Goal: Check status: Check status

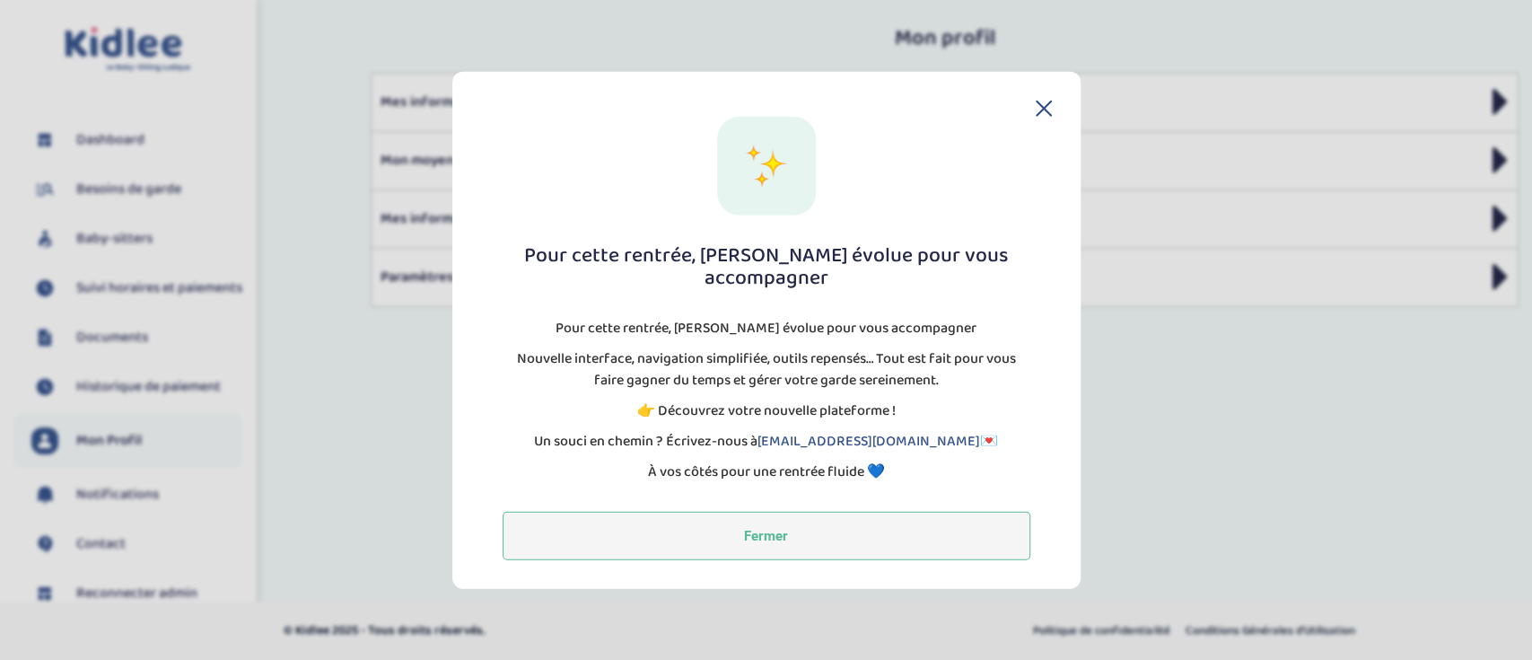
click at [601, 512] on button "Fermer" at bounding box center [767, 536] width 528 height 48
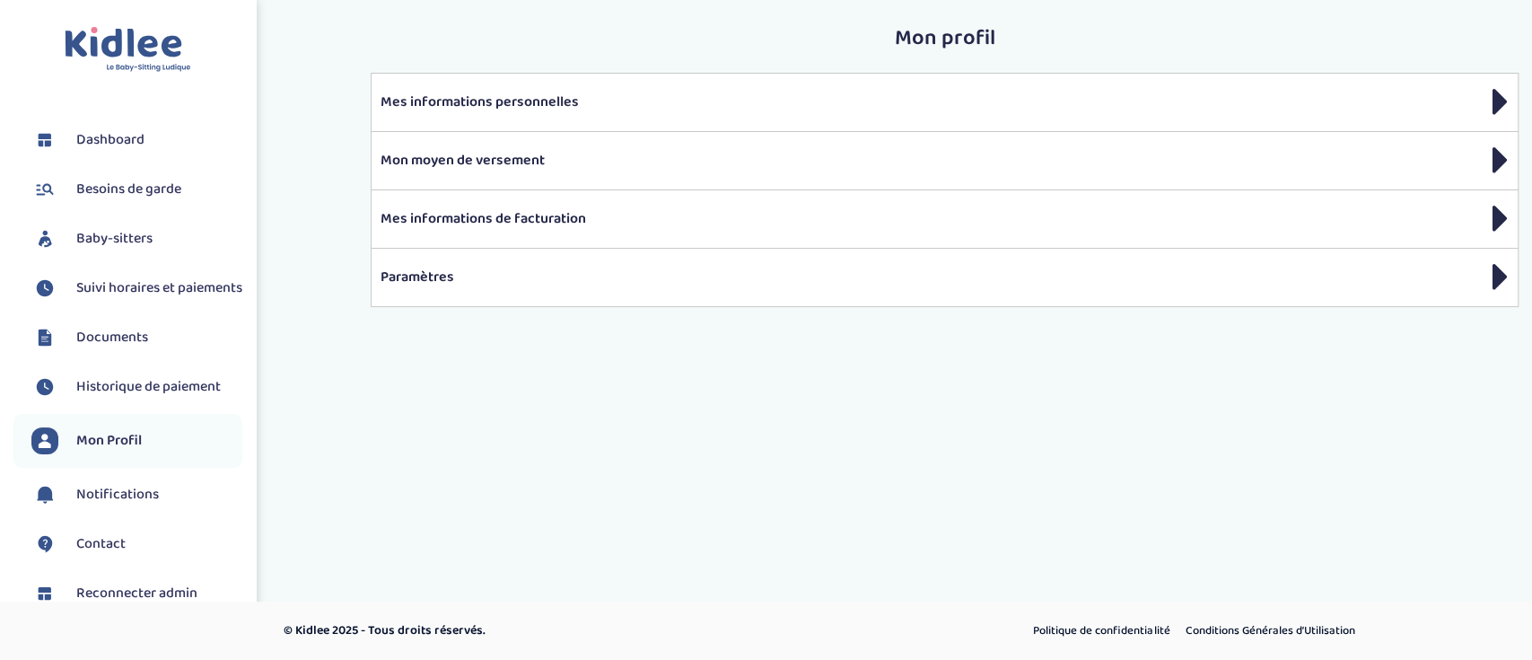
click at [143, 281] on span "Suivi horaires et paiements" at bounding box center [159, 288] width 166 height 22
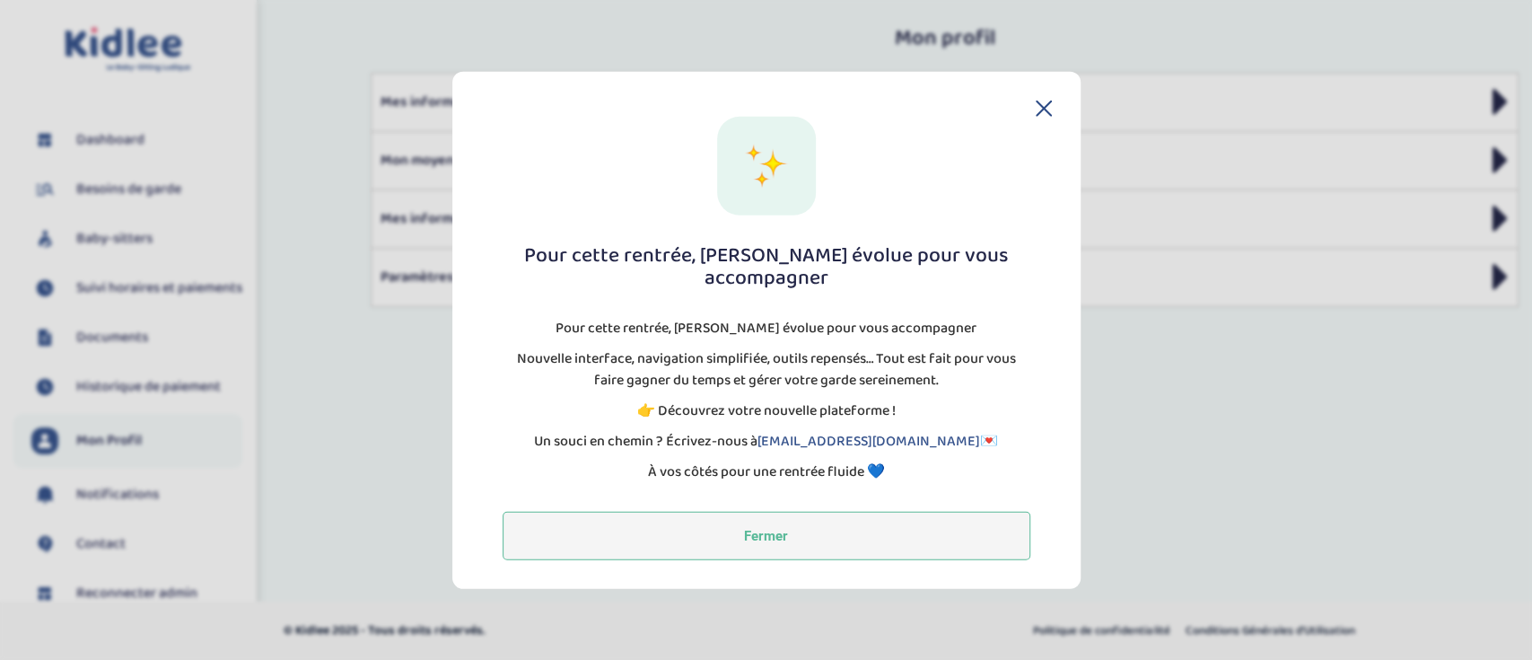
click at [762, 539] on button "Fermer" at bounding box center [767, 536] width 528 height 48
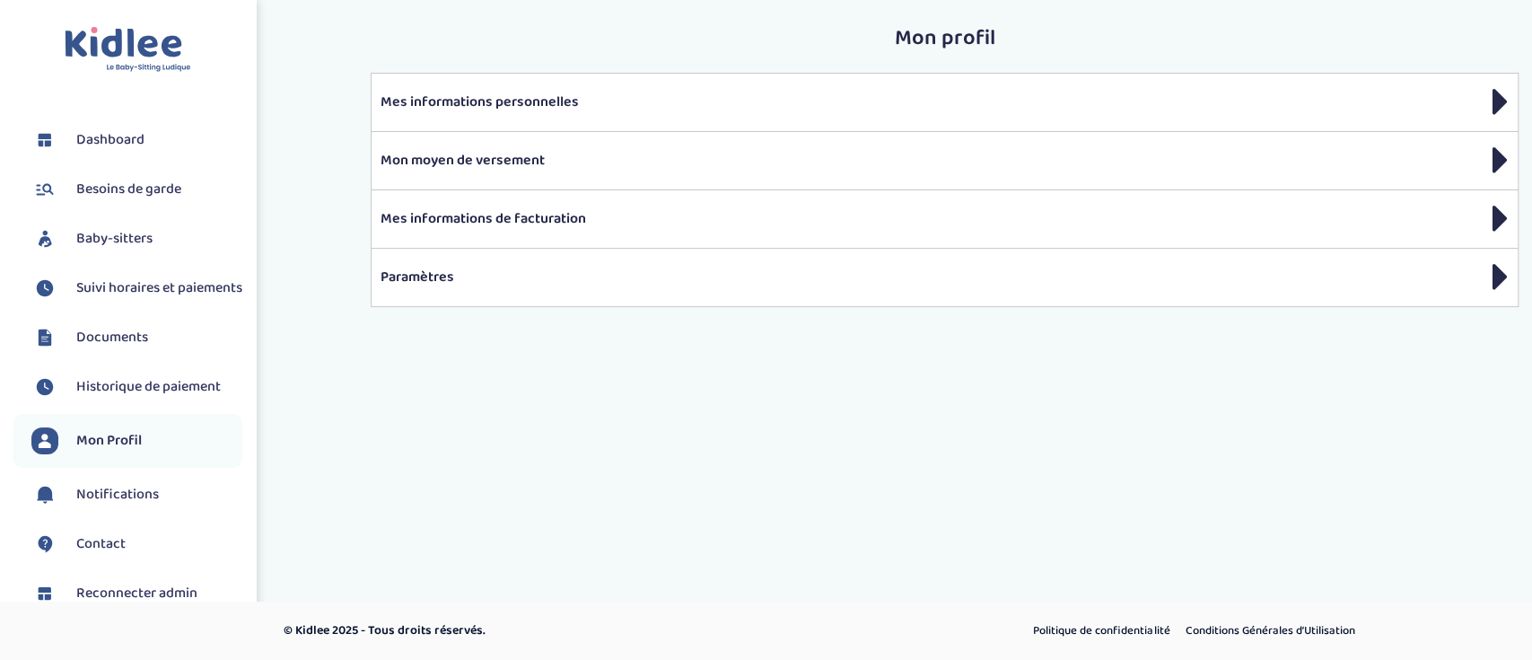
click at [153, 299] on span "Suivi horaires et paiements" at bounding box center [159, 288] width 166 height 22
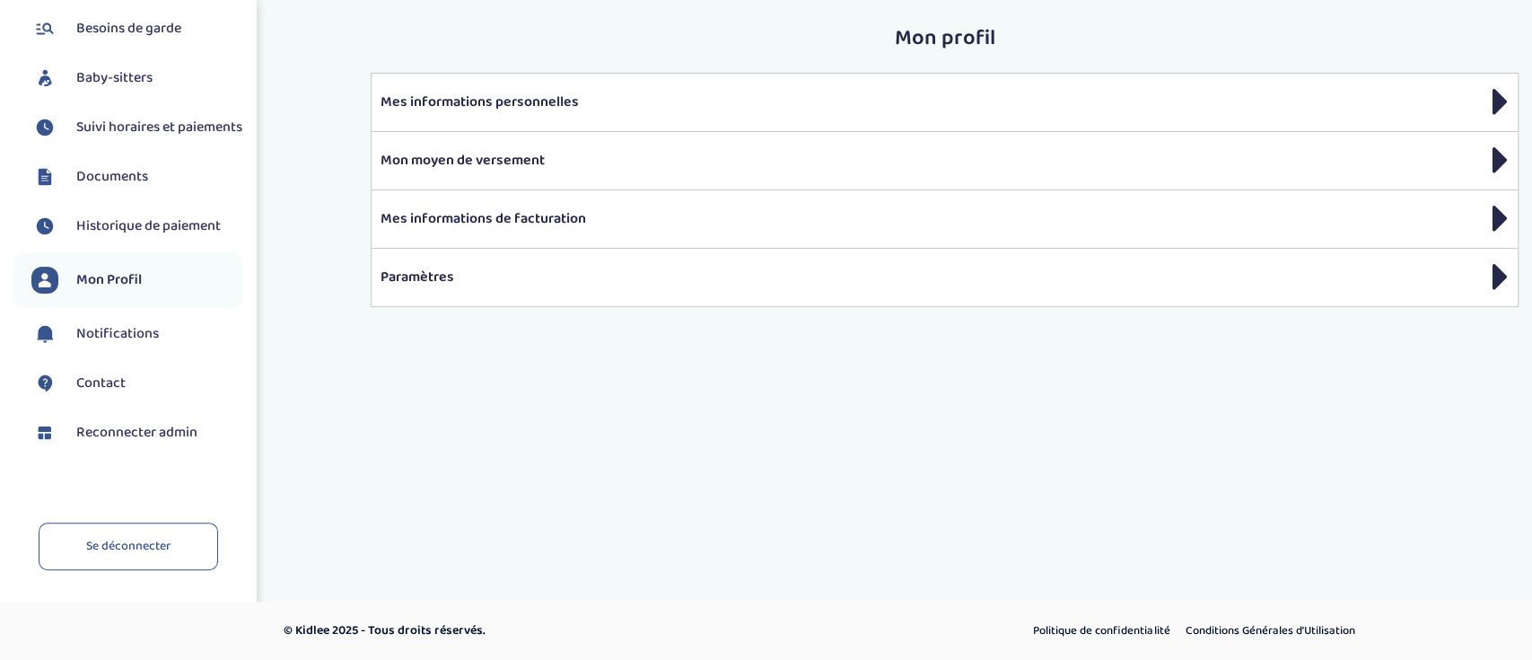
click at [138, 428] on span "Reconnecter admin" at bounding box center [136, 433] width 121 height 22
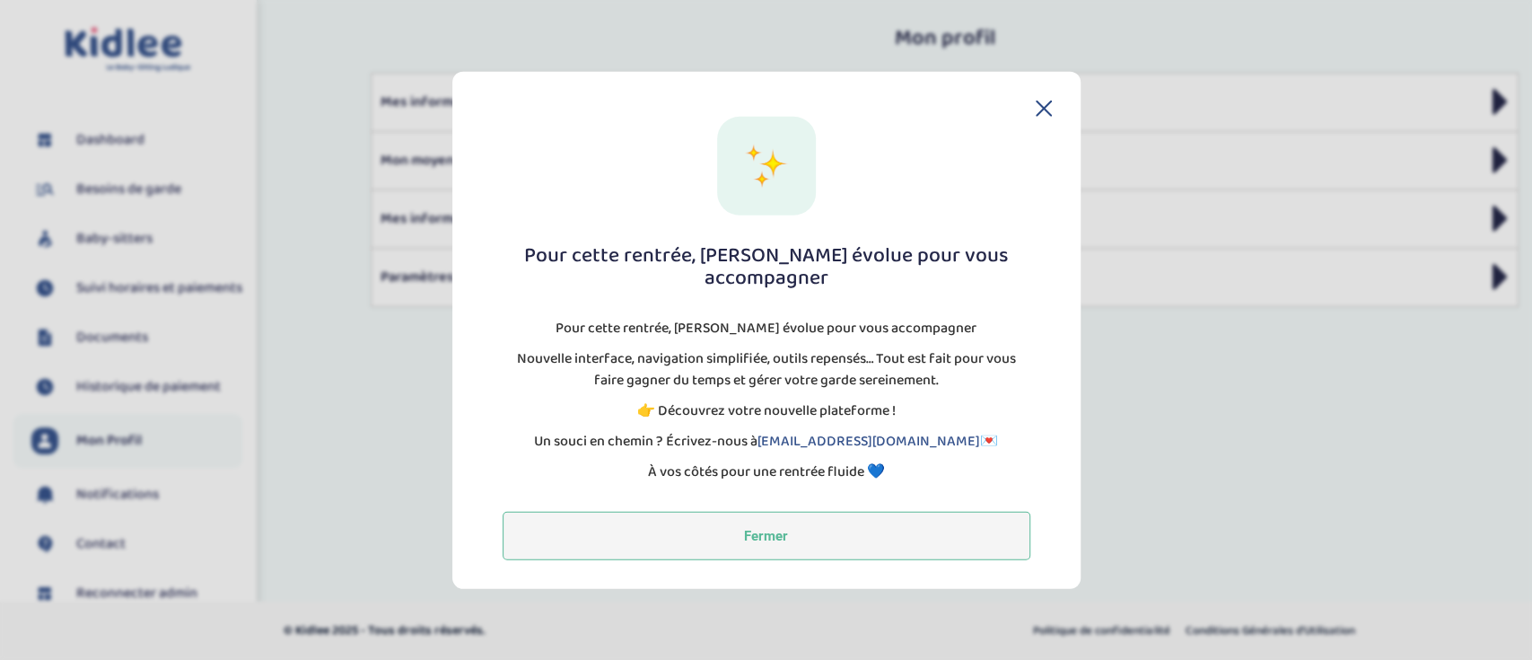
click at [517, 537] on button "Fermer" at bounding box center [767, 536] width 528 height 48
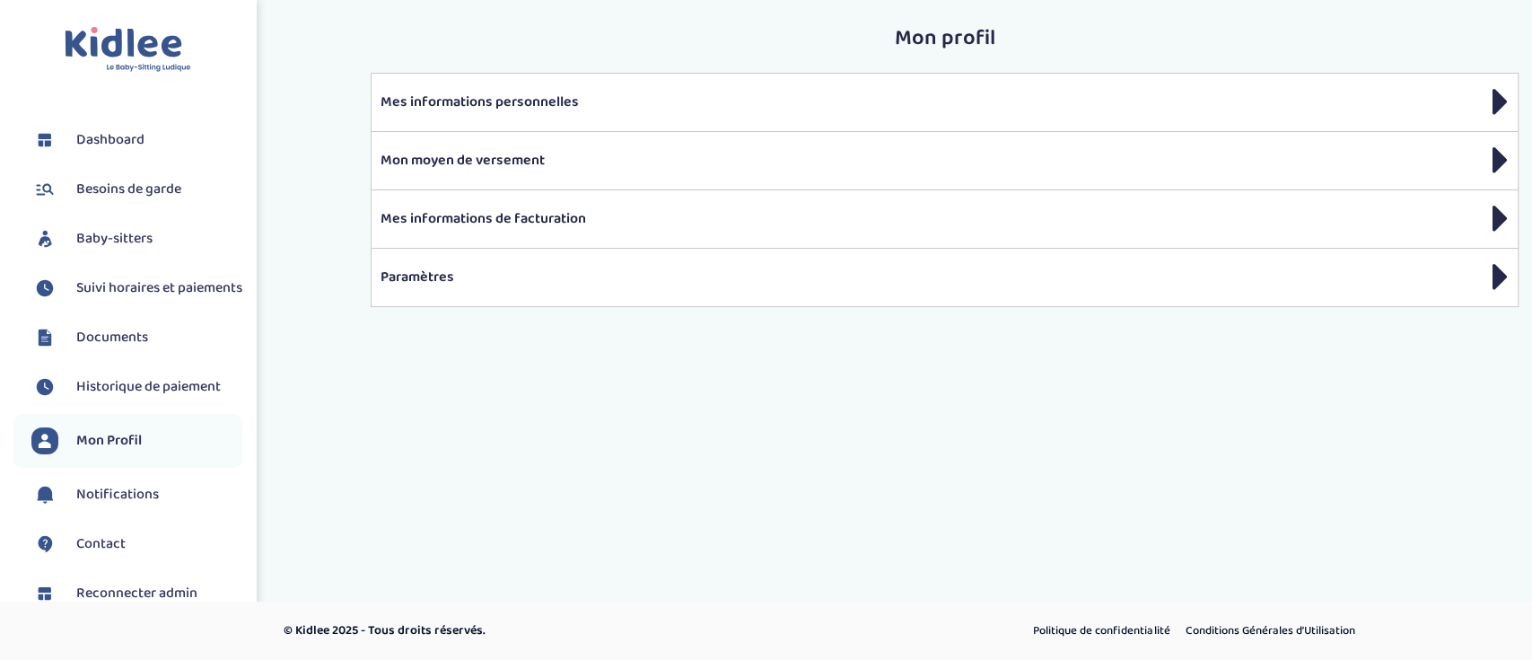
click at [118, 299] on span "Suivi horaires et paiements" at bounding box center [159, 288] width 166 height 22
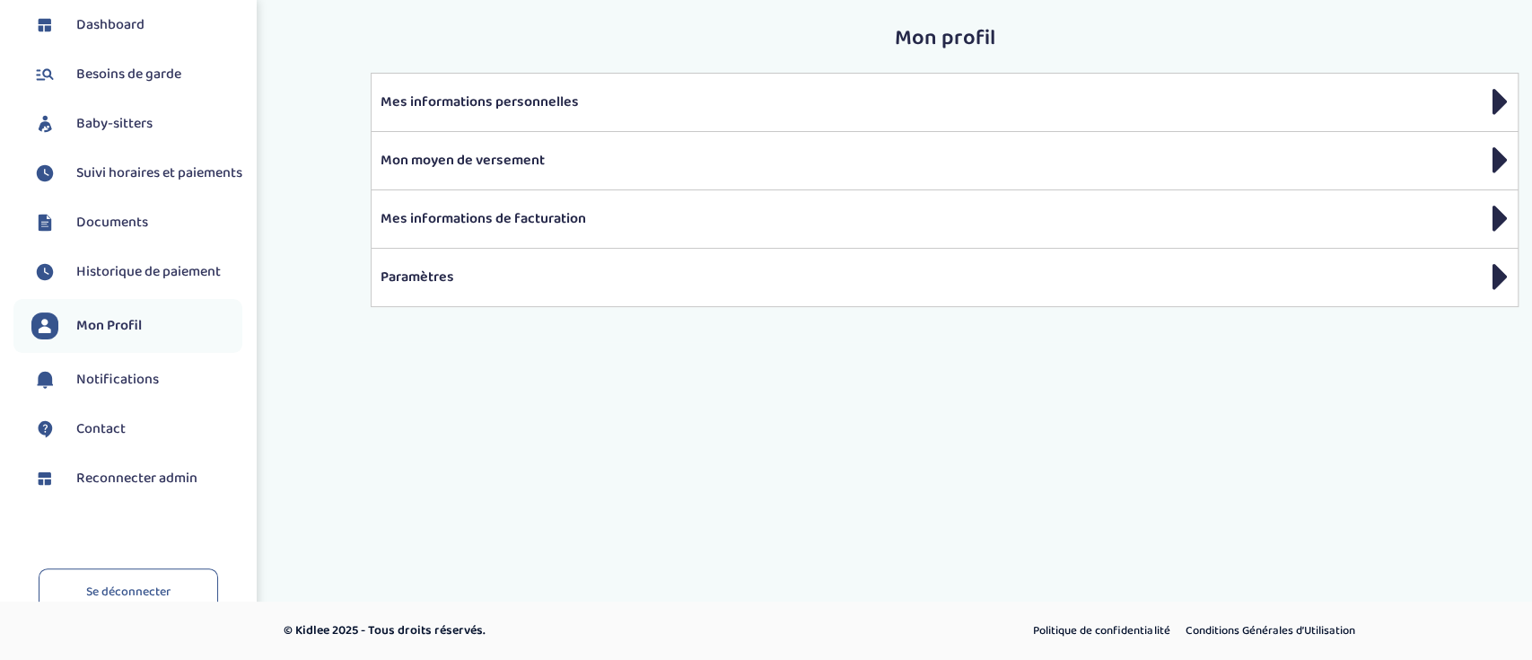
scroll to position [176, 0]
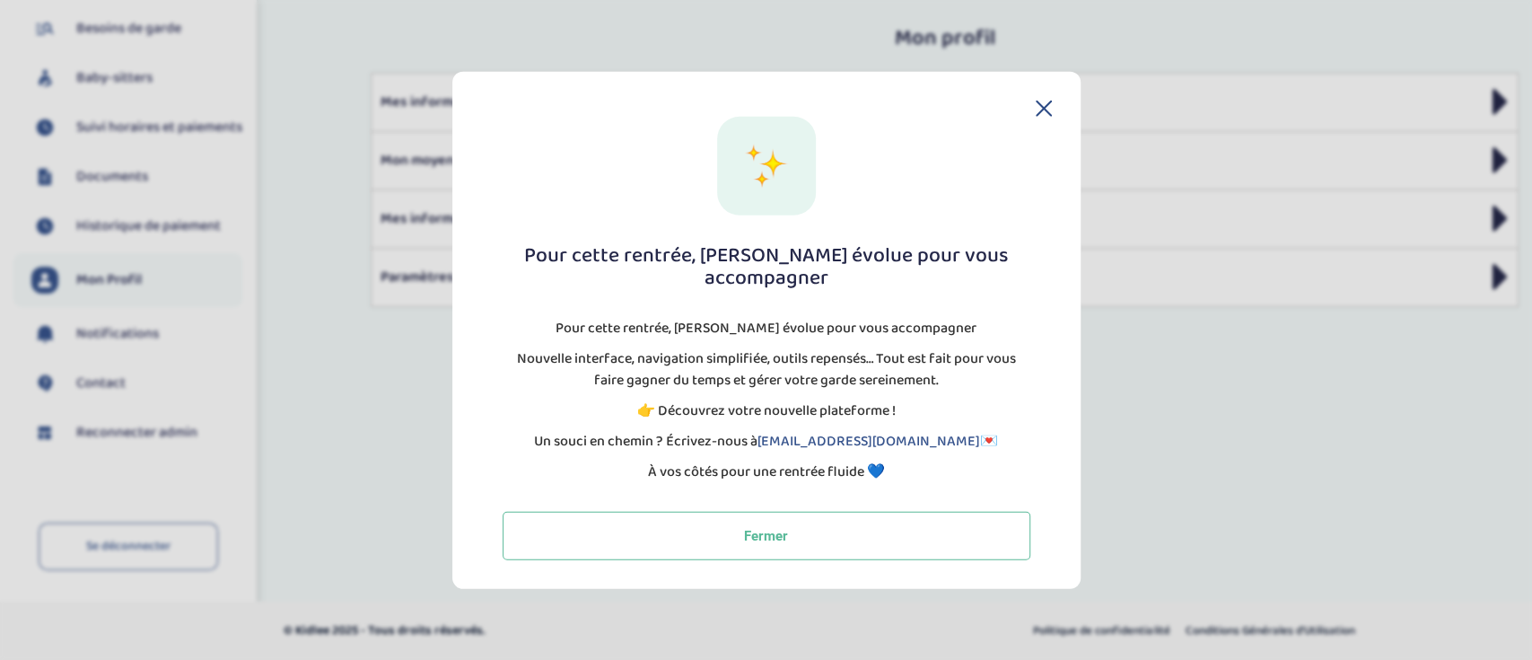
click at [134, 434] on section "Pour cette rentrée, [PERSON_NAME] évolue pour vous accompagner Pour cette rentr…" at bounding box center [766, 330] width 1532 height 660
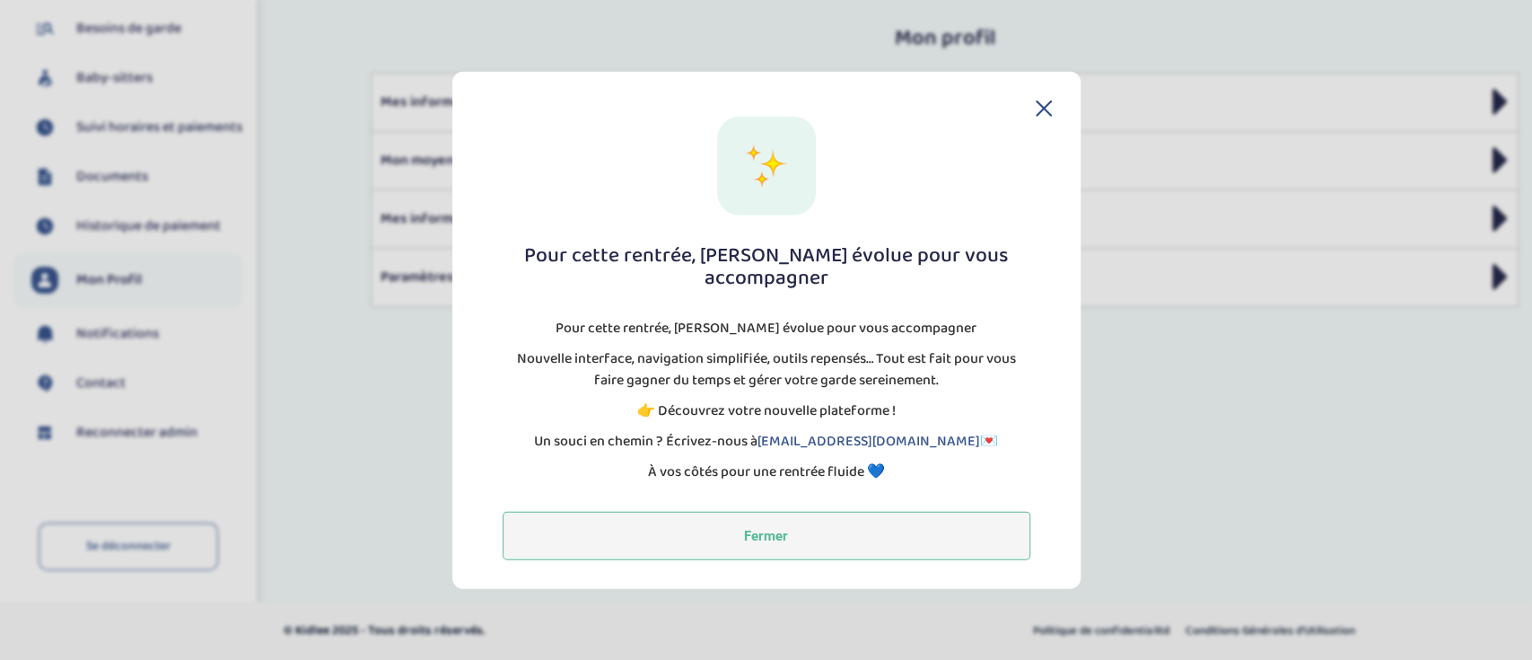
click at [686, 512] on button "Fermer" at bounding box center [767, 536] width 528 height 48
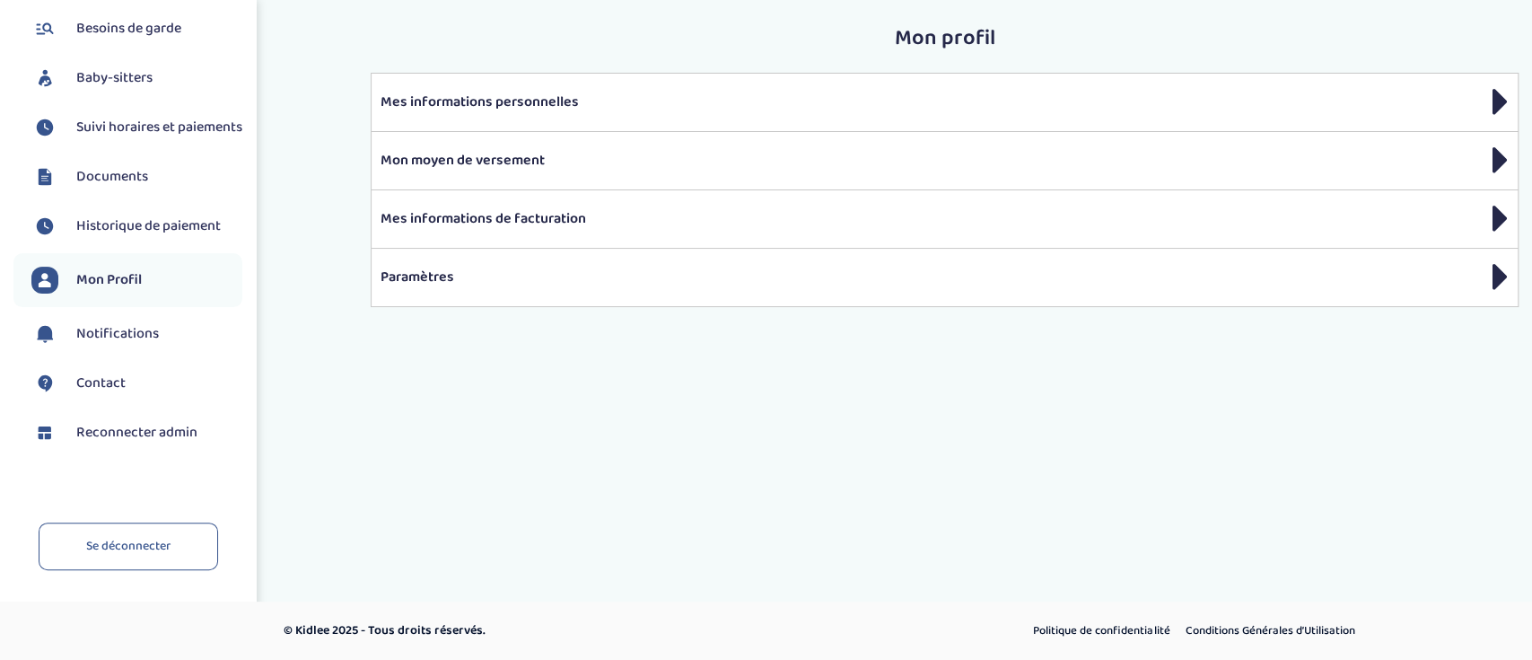
click at [171, 432] on span "Reconnecter admin" at bounding box center [136, 433] width 121 height 22
